Goal: Task Accomplishment & Management: Contribute content

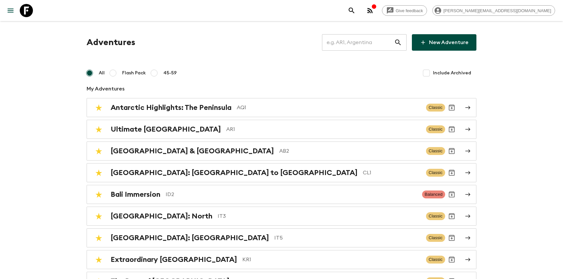
click at [369, 42] on input "text" at bounding box center [358, 42] width 72 height 18
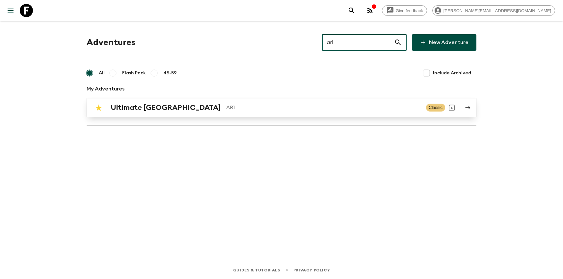
type input "ar1"
click at [194, 102] on div "Ultimate Argentina AR1 Classic" at bounding box center [268, 107] width 353 height 13
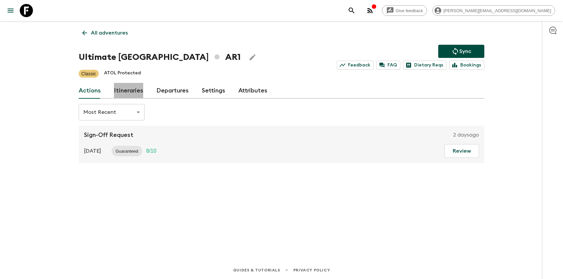
click at [136, 89] on link "Itineraries" at bounding box center [128, 91] width 29 height 16
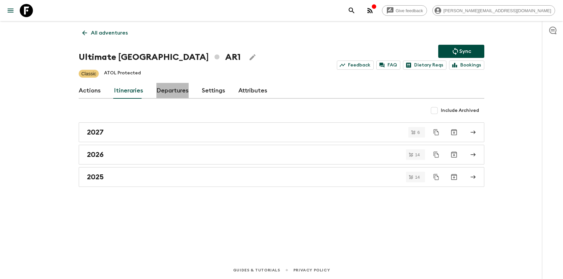
click at [163, 89] on link "Departures" at bounding box center [172, 91] width 32 height 16
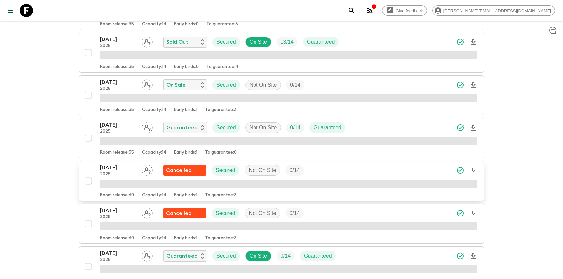
scroll to position [485, 0]
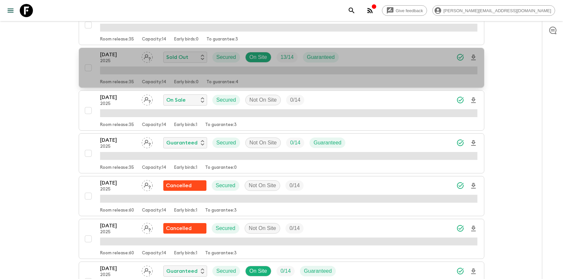
click at [95, 56] on div "[DATE] 2025 Sold Out Secured On Site 13 / 14 Guaranteed Room release: 35 Capaci…" at bounding box center [280, 68] width 396 height 34
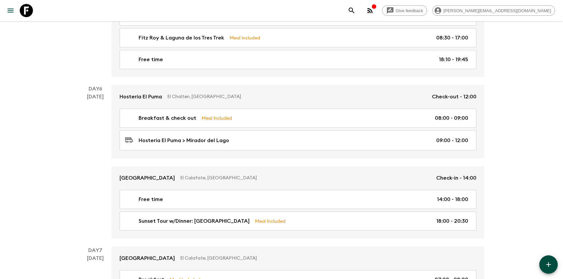
scroll to position [997, 0]
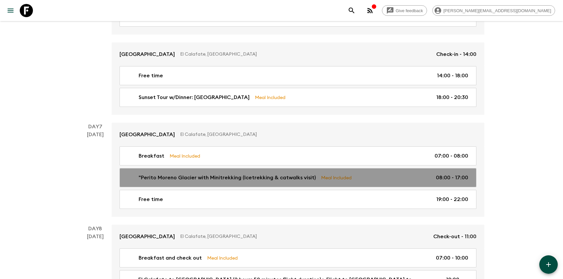
click at [160, 174] on p ""Perito Moreno Glacier with Minitrekking (Icetrekking & catwalks visit)" at bounding box center [227, 178] width 177 height 8
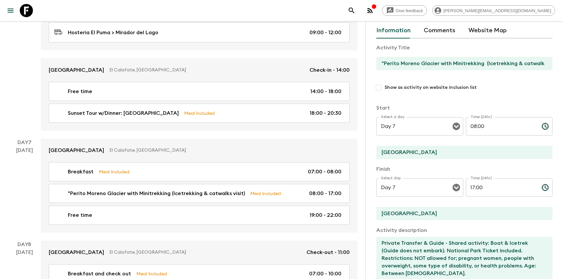
scroll to position [27, 0]
click at [421, 65] on input ""Perito Moreno Glacier with Minitrekking (Icetrekking & catwalks visit)" at bounding box center [461, 64] width 171 height 13
click at [496, 58] on input ""Perito Moreno Glacier with Minitrekking (Icetrekking & catwalks visit)" at bounding box center [461, 64] width 171 height 13
click at [537, 65] on input ""Perito Moreno Glacier with Minitrekking (Icetrekking & catwalks visit)" at bounding box center [461, 64] width 171 height 13
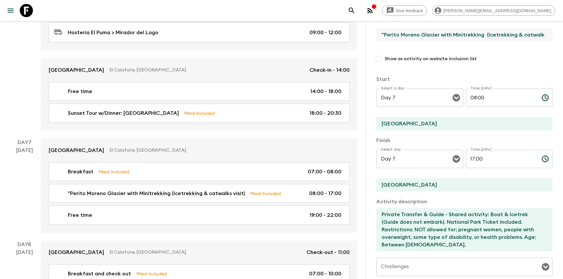
scroll to position [0, 0]
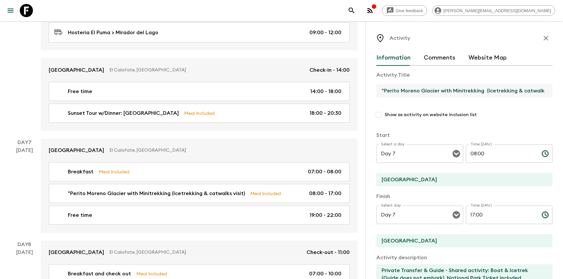
drag, startPoint x: 383, startPoint y: 90, endPoint x: 483, endPoint y: 90, distance: 100.7
click at [483, 90] on input ""Perito Moreno Glacier with Minitrekking (Icetrekking & catwalks visit)" at bounding box center [461, 90] width 171 height 13
click at [396, 94] on input ""Perito Moreno Glacier with Minitrekking (Icetrekking & catwalks visit)" at bounding box center [461, 90] width 171 height 13
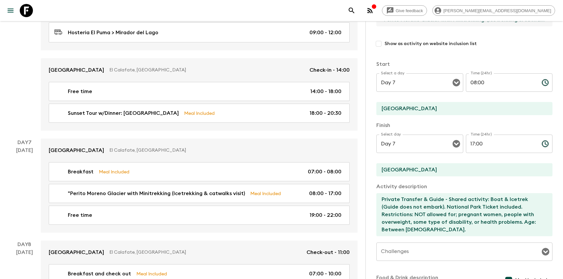
scroll to position [90, 0]
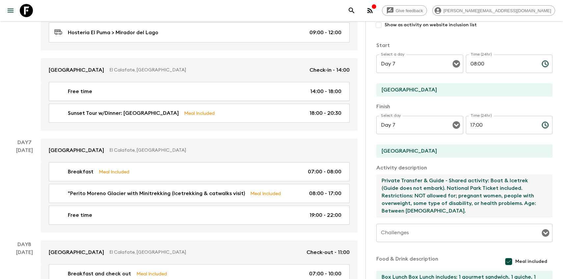
click at [398, 187] on textarea "Private Transfer & Guide - Shared activity: Boat & Icetrek (Guide does not emba…" at bounding box center [461, 195] width 171 height 43
click at [398, 200] on textarea "Private Transfer & Guide - Shared activity: Boat & Icetrek (Guide does not emba…" at bounding box center [461, 195] width 171 height 43
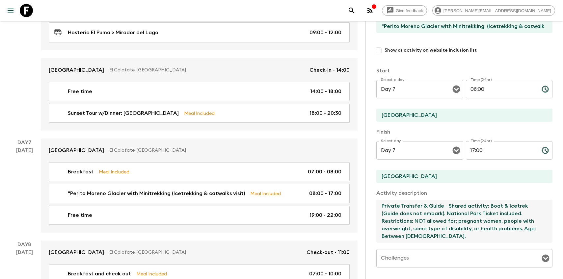
scroll to position [37, 0]
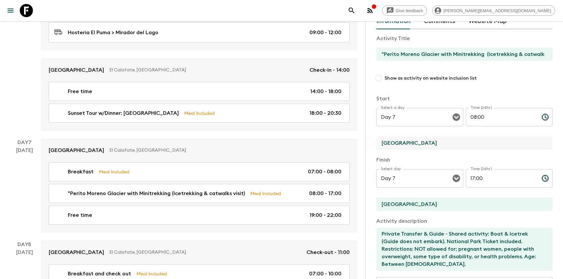
click at [385, 144] on input "[GEOGRAPHIC_DATA]" at bounding box center [461, 143] width 171 height 13
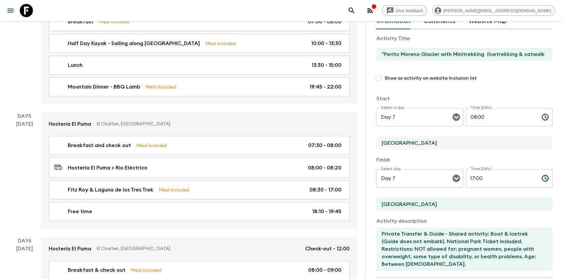
scroll to position [736, 0]
